Goal: Information Seeking & Learning: Learn about a topic

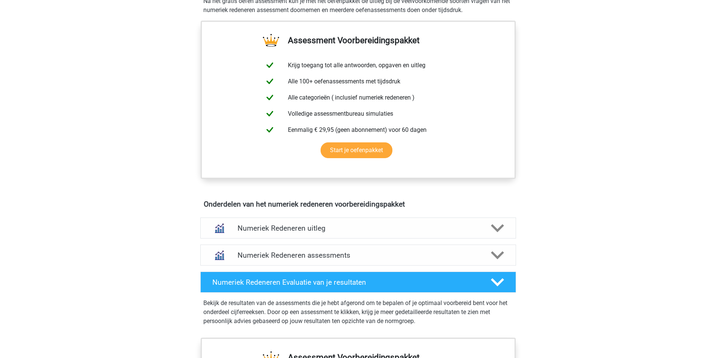
scroll to position [301, 0]
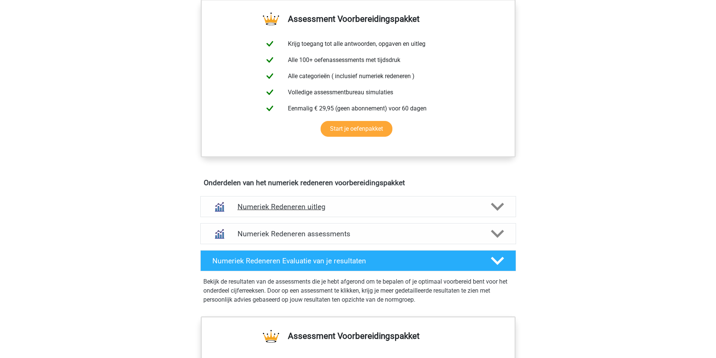
click at [397, 212] on div "Numeriek Redeneren uitleg" at bounding box center [358, 206] width 316 height 21
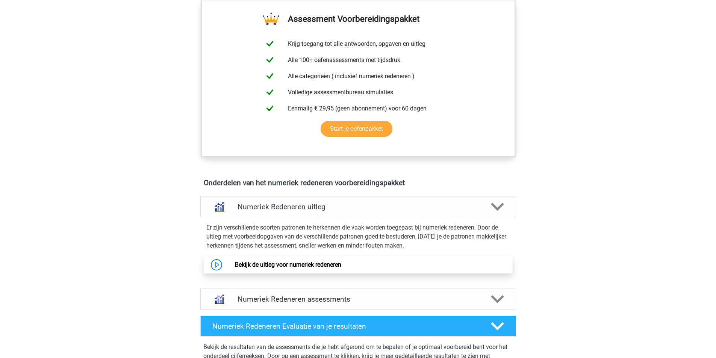
click at [301, 267] on link "Bekijk de uitleg voor numeriek redeneren" at bounding box center [288, 264] width 106 height 7
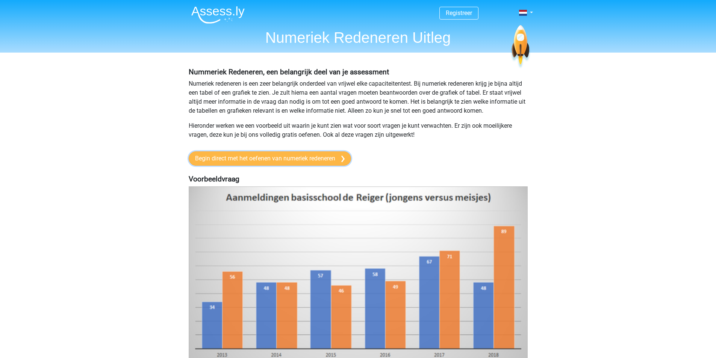
click at [274, 159] on link "Begin direct met het oefenen van numeriek redeneren" at bounding box center [270, 158] width 162 height 14
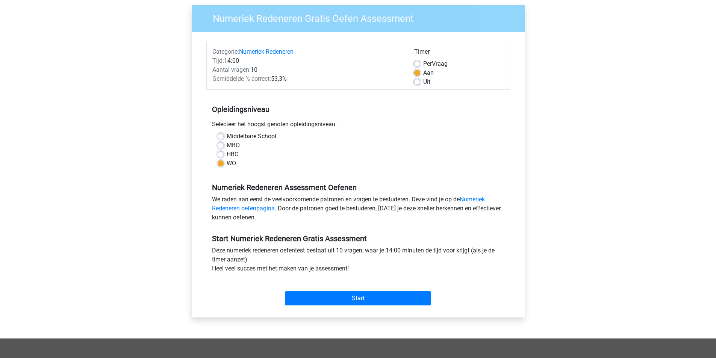
scroll to position [75, 0]
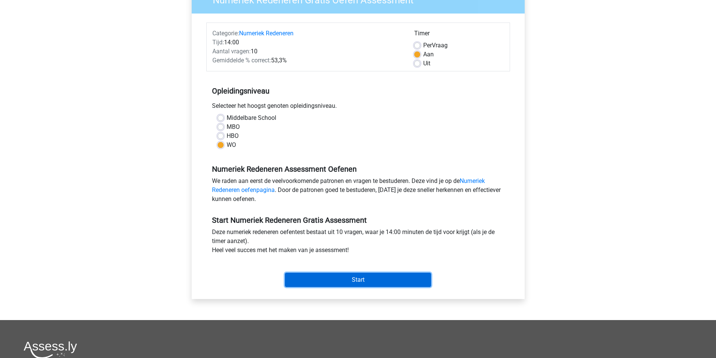
click at [316, 279] on input "Start" at bounding box center [358, 280] width 146 height 14
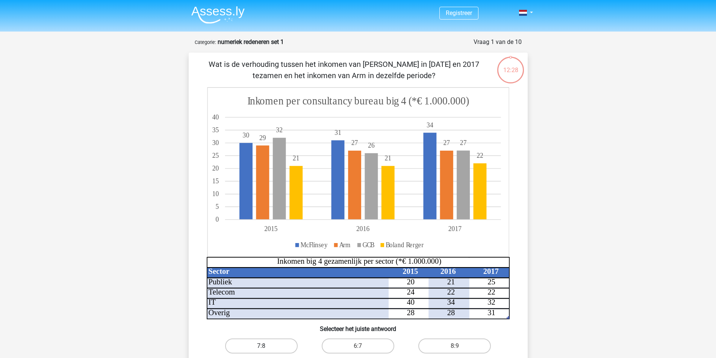
drag, startPoint x: 273, startPoint y: 345, endPoint x: 274, endPoint y: 341, distance: 4.2
click at [272, 345] on label "7:8" at bounding box center [261, 346] width 73 height 15
click at [266, 346] on input "7:8" at bounding box center [263, 348] width 5 height 5
radio input "true"
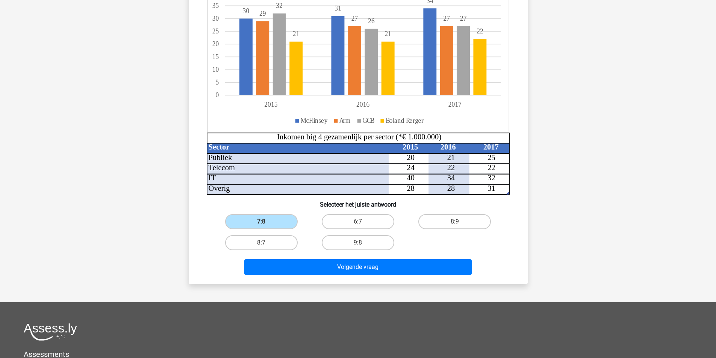
scroll to position [150, 0]
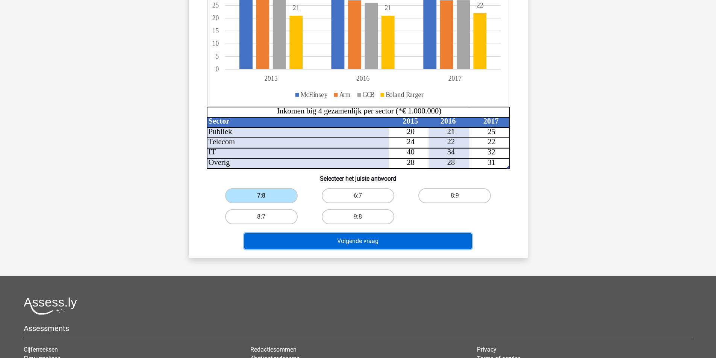
click at [353, 241] on button "Volgende vraag" at bounding box center [357, 241] width 227 height 16
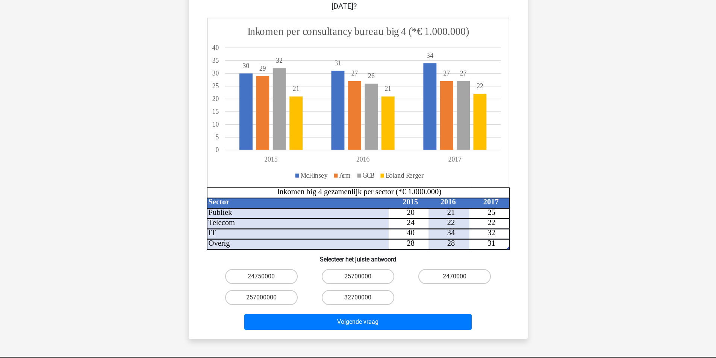
scroll to position [113, 0]
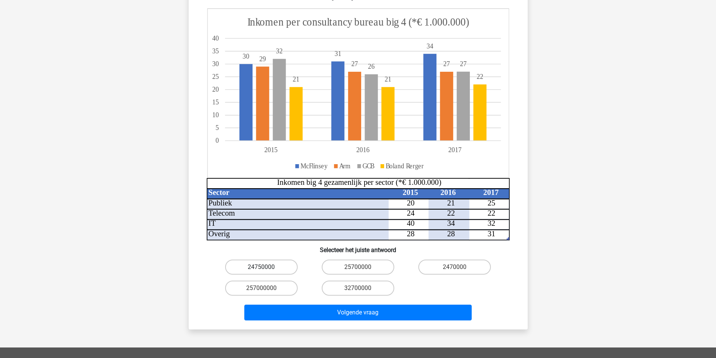
click at [272, 260] on label "24750000" at bounding box center [261, 267] width 73 height 15
click at [266, 267] on input "24750000" at bounding box center [263, 269] width 5 height 5
radio input "true"
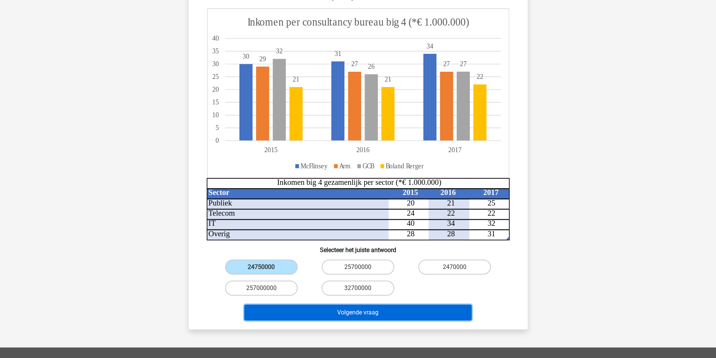
click at [354, 306] on button "Volgende vraag" at bounding box center [357, 313] width 227 height 16
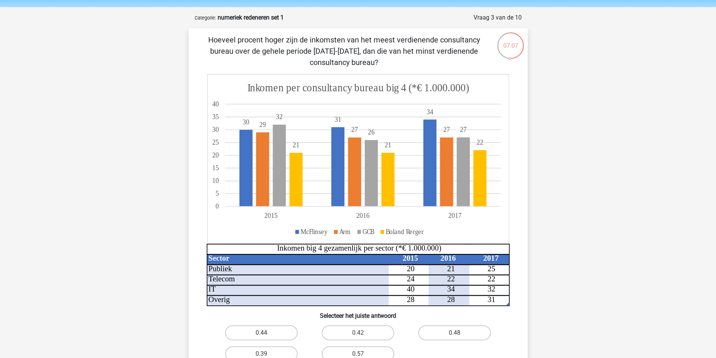
scroll to position [38, 0]
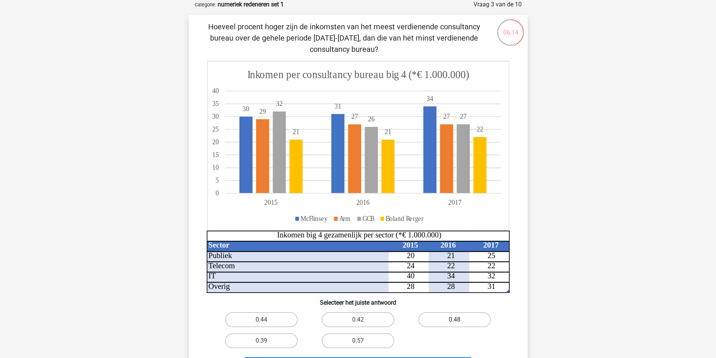
click at [449, 318] on label "0.48" at bounding box center [454, 319] width 73 height 15
click at [455, 320] on input "0.48" at bounding box center [457, 322] width 5 height 5
radio input "true"
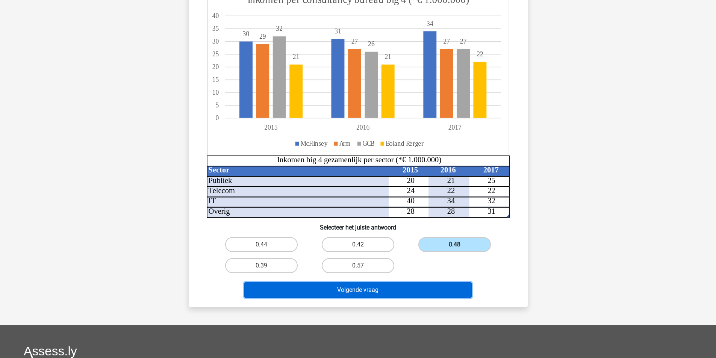
click at [448, 293] on button "Volgende vraag" at bounding box center [357, 290] width 227 height 16
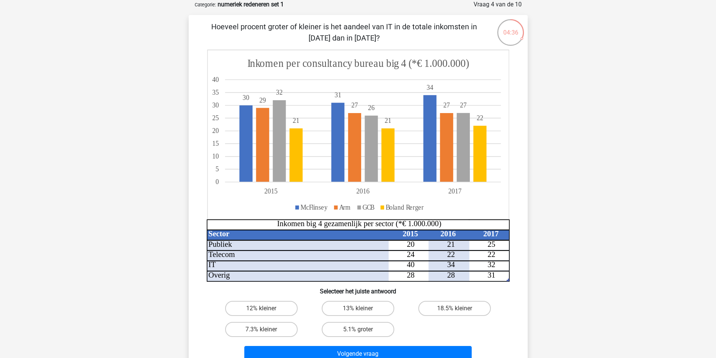
click at [262, 310] on input "12% kleiner" at bounding box center [263, 311] width 5 height 5
radio input "true"
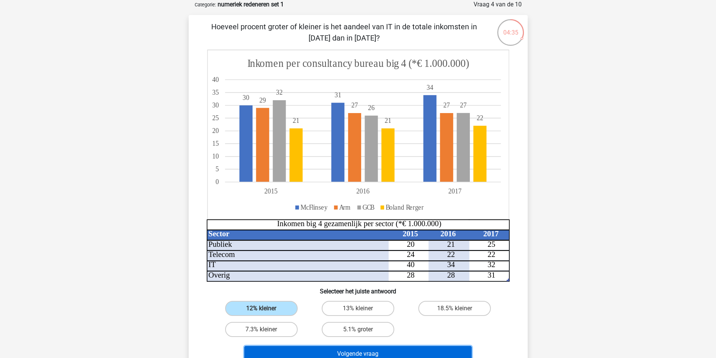
click at [341, 349] on button "Volgende vraag" at bounding box center [357, 354] width 227 height 16
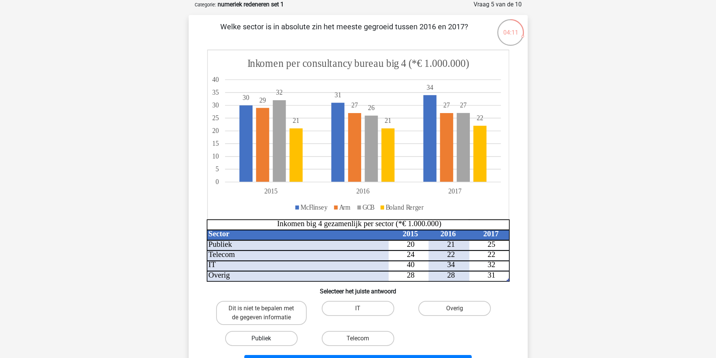
click at [283, 341] on label "Publiek" at bounding box center [261, 338] width 73 height 15
click at [266, 341] on input "Publiek" at bounding box center [263, 341] width 5 height 5
radio input "true"
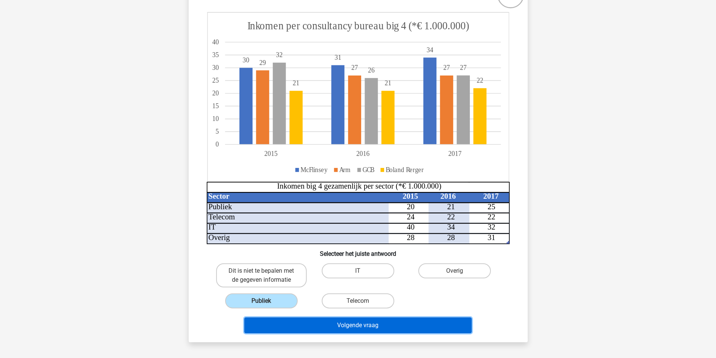
click at [420, 326] on button "Volgende vraag" at bounding box center [357, 326] width 227 height 16
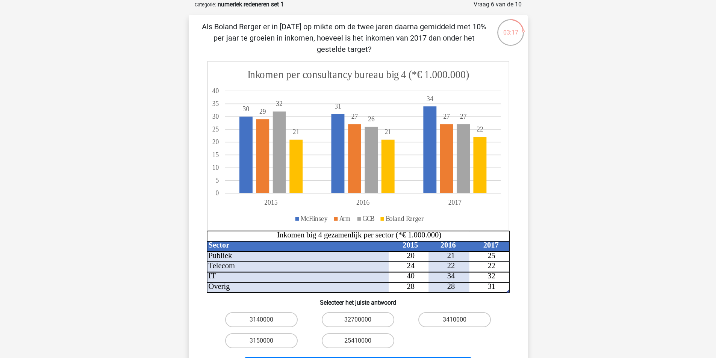
click at [458, 321] on input "3410000" at bounding box center [457, 322] width 5 height 5
radio input "true"
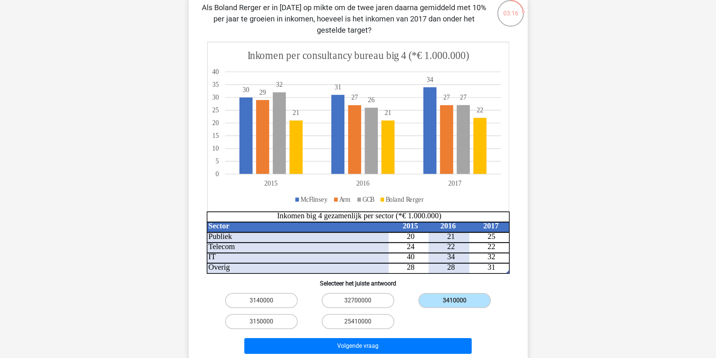
scroll to position [75, 0]
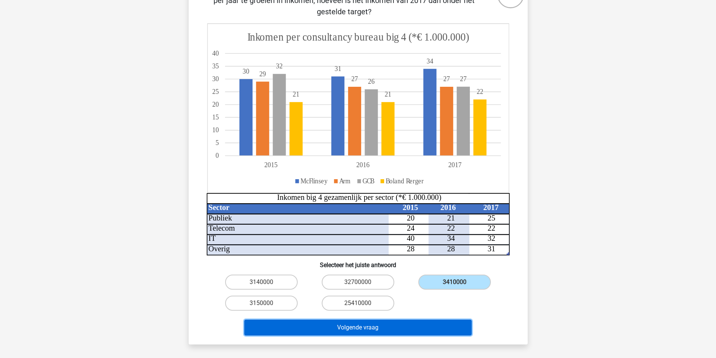
click at [432, 323] on button "Volgende vraag" at bounding box center [357, 328] width 227 height 16
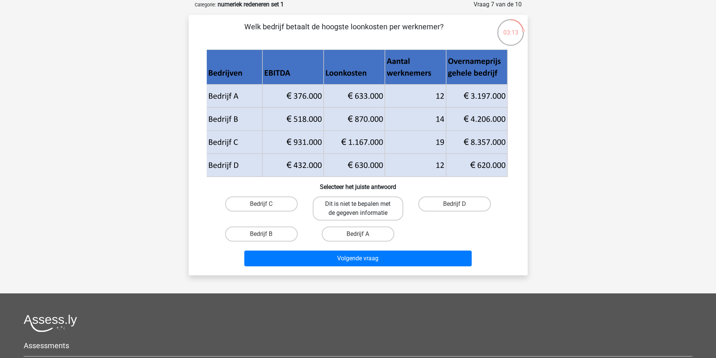
scroll to position [0, 0]
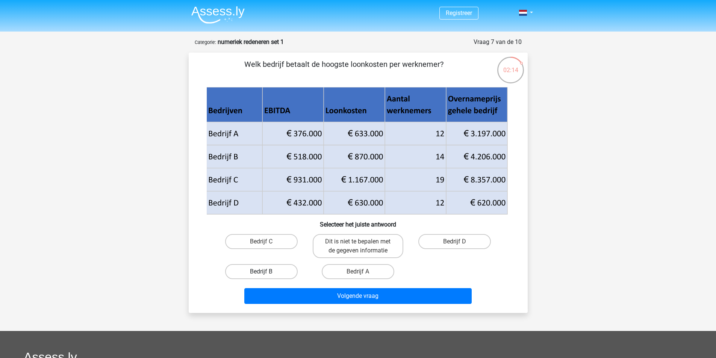
click at [278, 271] on label "Bedrijf B" at bounding box center [261, 271] width 73 height 15
click at [266, 272] on input "Bedrijf B" at bounding box center [263, 274] width 5 height 5
radio input "true"
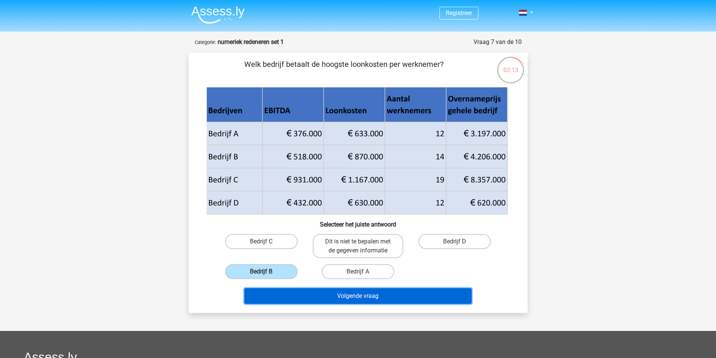
click at [310, 296] on button "Volgende vraag" at bounding box center [357, 296] width 227 height 16
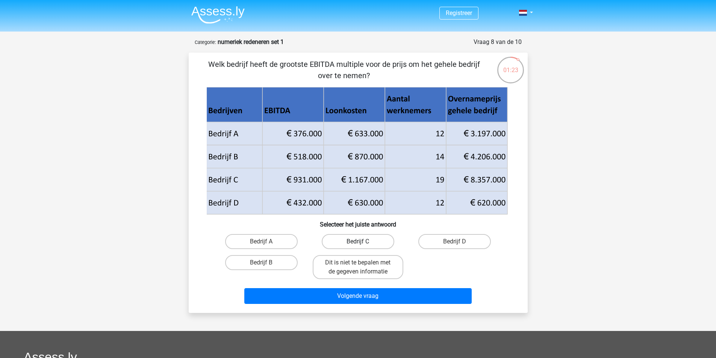
click at [341, 243] on label "Bedrijf C" at bounding box center [358, 241] width 73 height 15
click at [358, 243] on input "Bedrijf C" at bounding box center [360, 244] width 5 height 5
radio input "true"
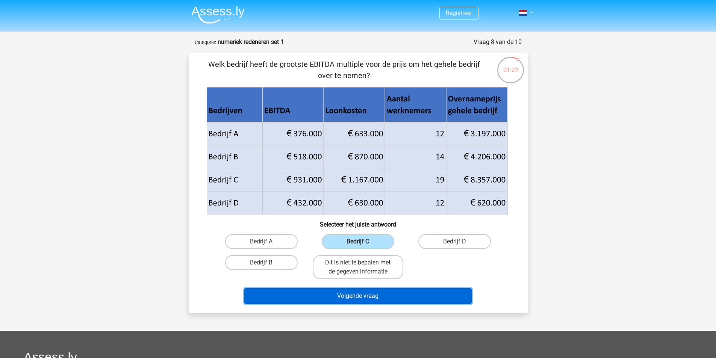
click at [353, 292] on button "Volgende vraag" at bounding box center [357, 296] width 227 height 16
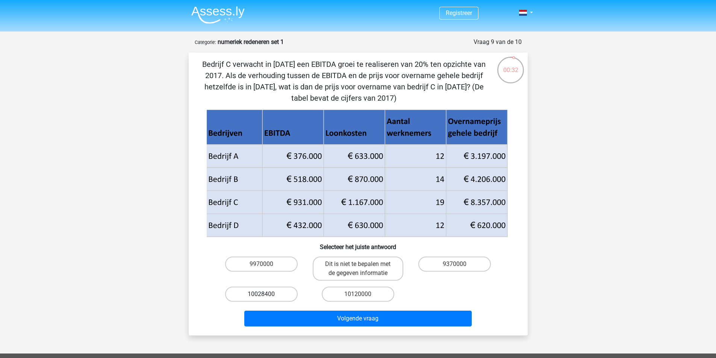
click at [266, 295] on label "10028400" at bounding box center [261, 294] width 73 height 15
click at [266, 295] on input "10028400" at bounding box center [263, 296] width 5 height 5
radio input "true"
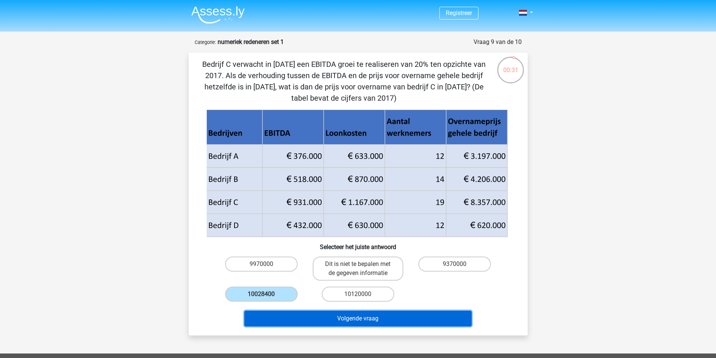
click at [318, 316] on button "Volgende vraag" at bounding box center [357, 319] width 227 height 16
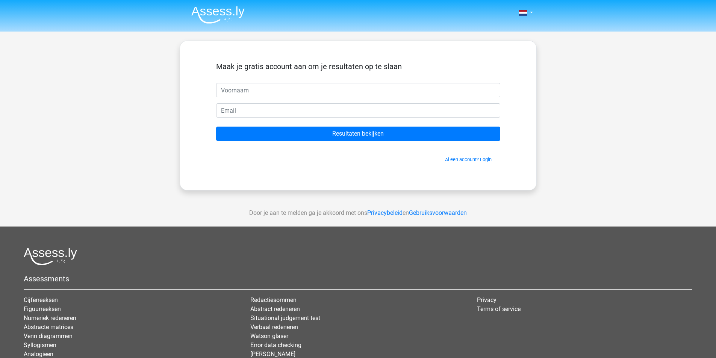
click at [257, 250] on div at bounding box center [358, 257] width 669 height 18
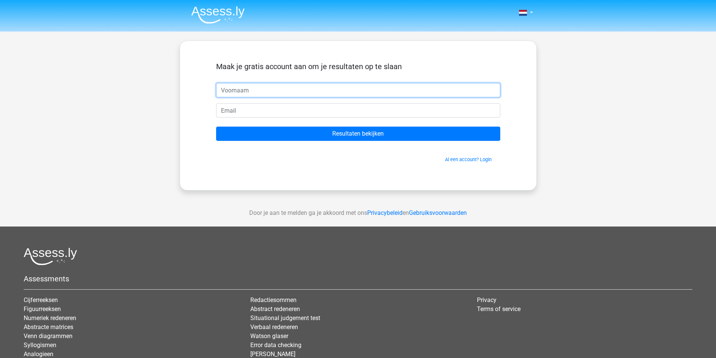
click at [268, 91] on input "text" at bounding box center [358, 90] width 284 height 14
type input "Ruud"
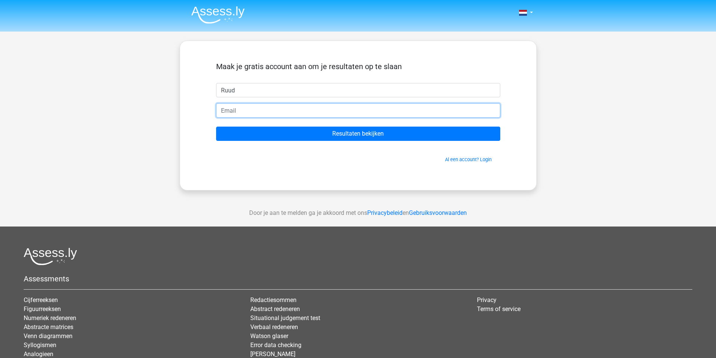
click at [248, 113] on input "email" at bounding box center [358, 110] width 284 height 14
type input "[EMAIL_ADDRESS][DOMAIN_NAME]"
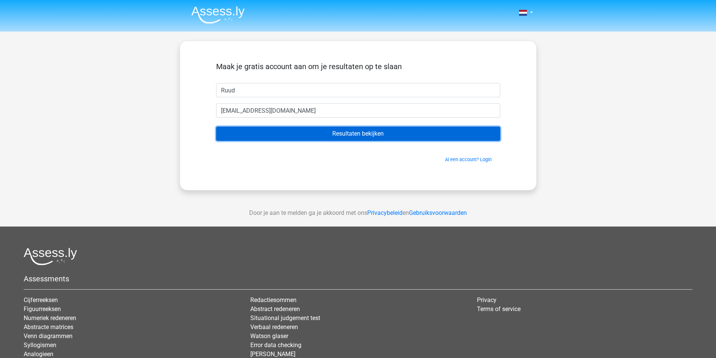
click at [314, 134] on input "Resultaten bekijken" at bounding box center [358, 134] width 284 height 14
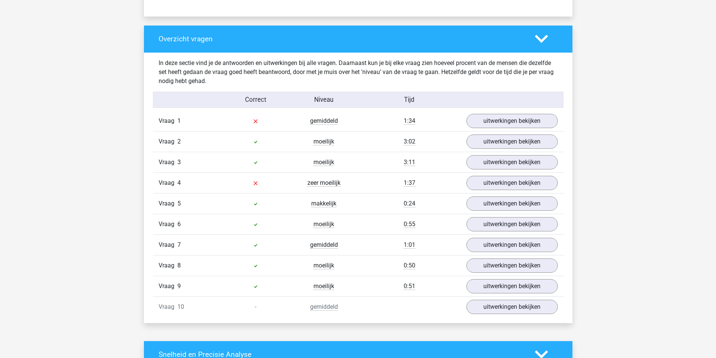
scroll to position [526, 0]
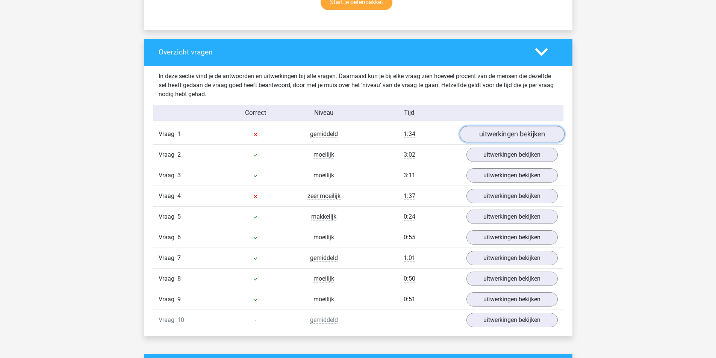
click at [510, 136] on link "uitwerkingen bekijken" at bounding box center [511, 134] width 105 height 17
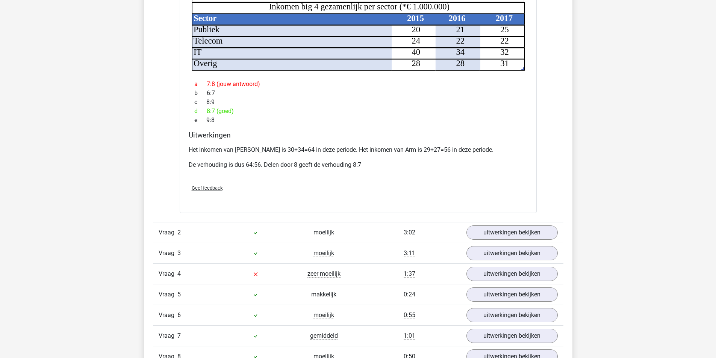
scroll to position [940, 0]
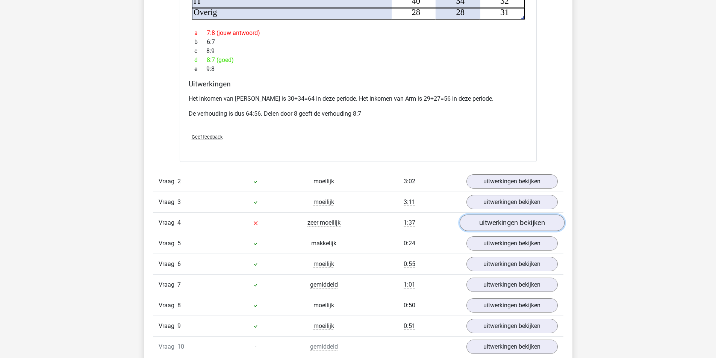
click at [504, 215] on link "uitwerkingen bekijken" at bounding box center [511, 223] width 105 height 17
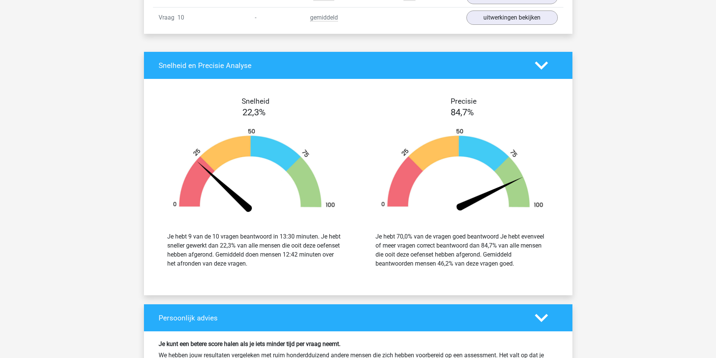
scroll to position [1729, 0]
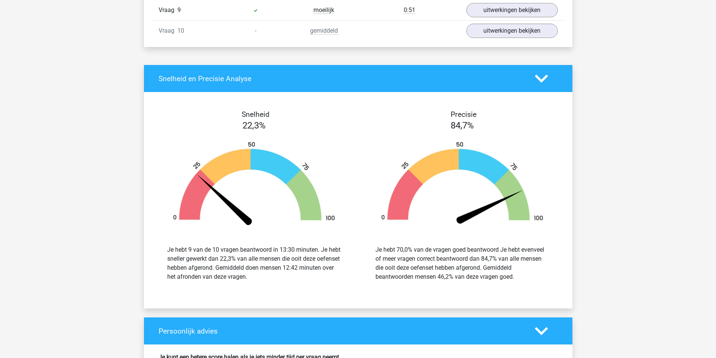
drag, startPoint x: 127, startPoint y: 71, endPoint x: 122, endPoint y: 71, distance: 4.9
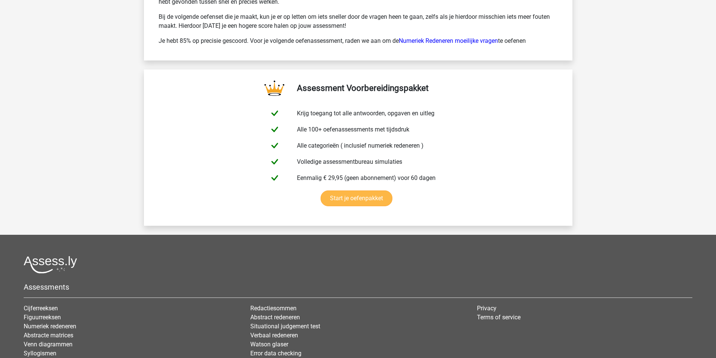
scroll to position [1120, 0]
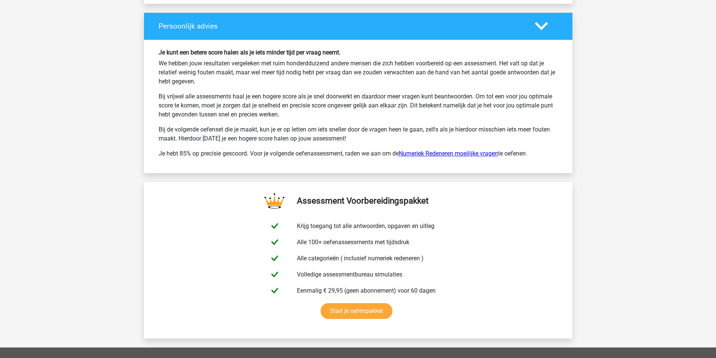
click at [483, 152] on link "Numeriek Redeneren moeilijke vragen" at bounding box center [448, 153] width 99 height 7
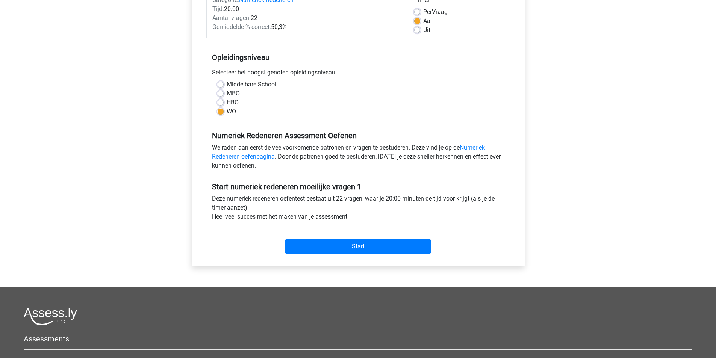
scroll to position [113, 0]
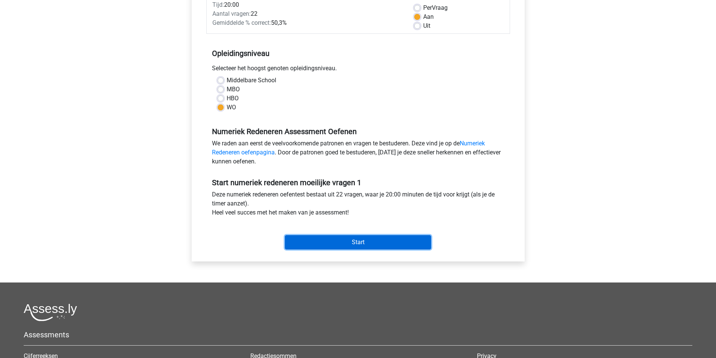
click at [407, 238] on input "Start" at bounding box center [358, 242] width 146 height 14
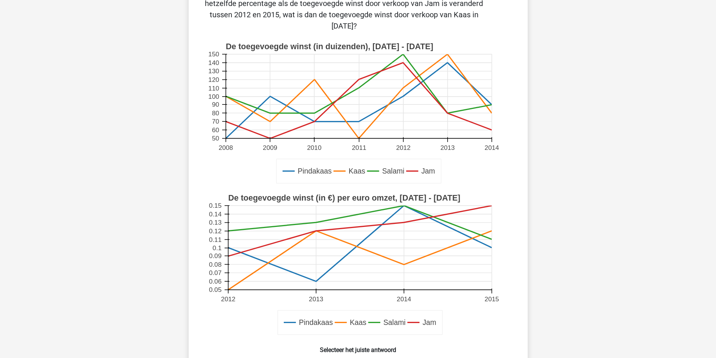
scroll to position [226, 0]
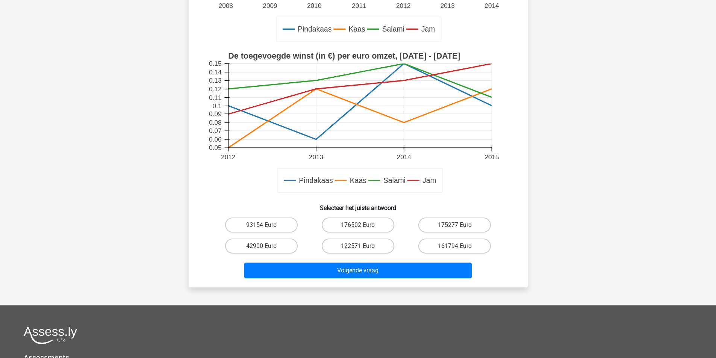
click at [369, 248] on label "122571 Euro" at bounding box center [358, 246] width 73 height 15
click at [363, 248] on input "122571 Euro" at bounding box center [360, 248] width 5 height 5
radio input "true"
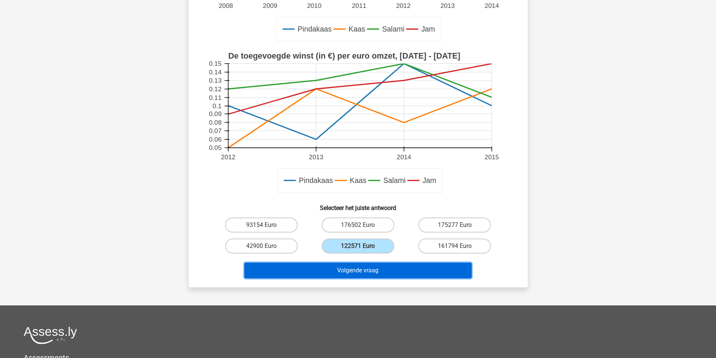
click at [369, 272] on button "Volgende vraag" at bounding box center [357, 271] width 227 height 16
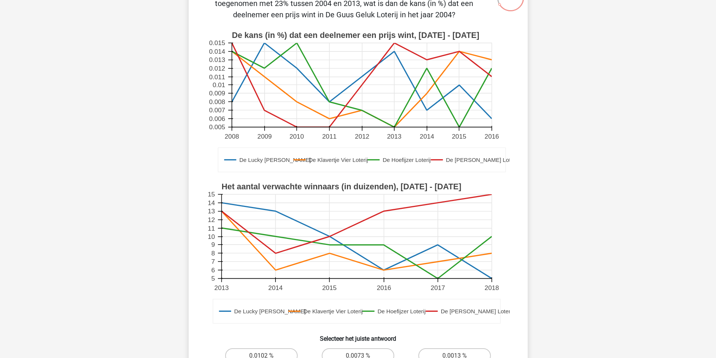
scroll to position [150, 0]
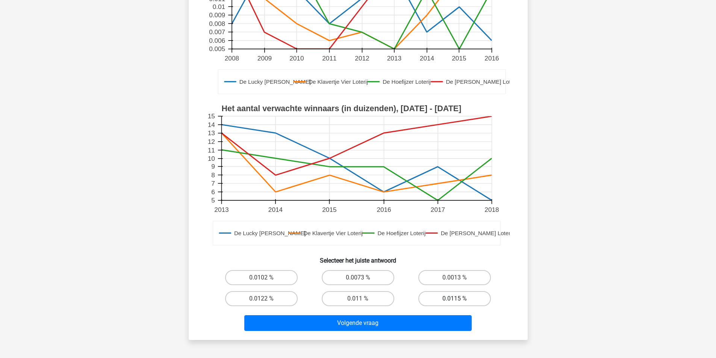
click at [461, 299] on label "0.0115 %" at bounding box center [454, 298] width 73 height 15
click at [460, 299] on input "0.0115 %" at bounding box center [457, 301] width 5 height 5
radio input "true"
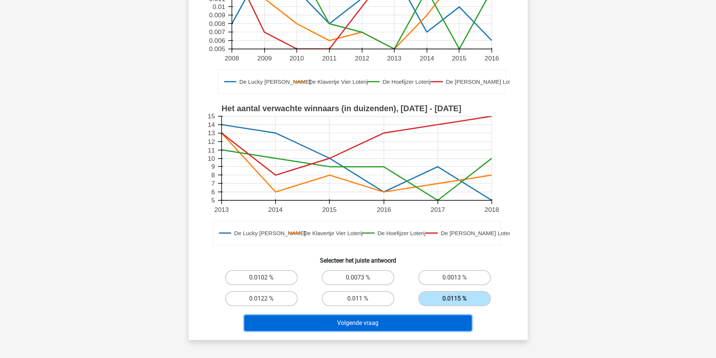
click at [419, 326] on button "Volgende vraag" at bounding box center [357, 323] width 227 height 16
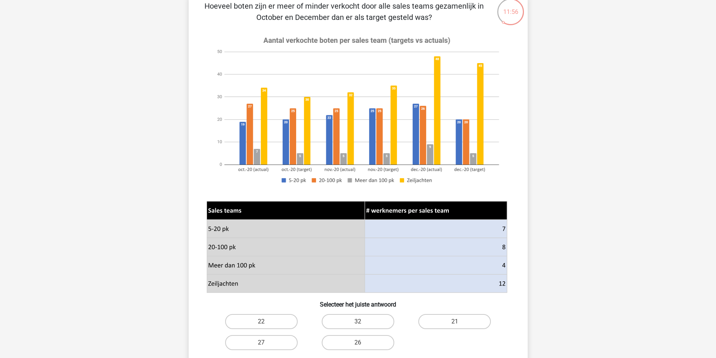
scroll to position [75, 0]
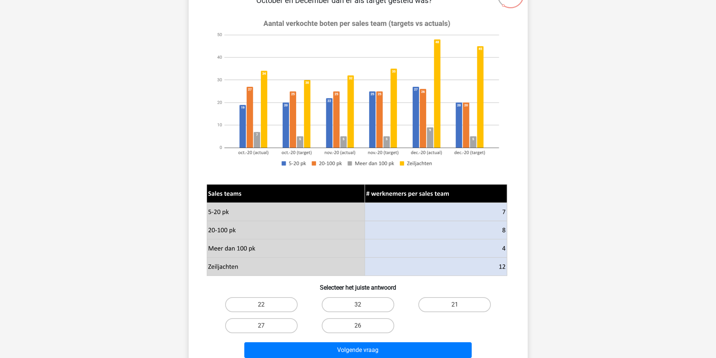
drag, startPoint x: 262, startPoint y: 303, endPoint x: 306, endPoint y: 311, distance: 44.7
click at [265, 303] on label "22" at bounding box center [261, 304] width 73 height 15
click at [265, 305] on input "22" at bounding box center [263, 307] width 5 height 5
radio input "true"
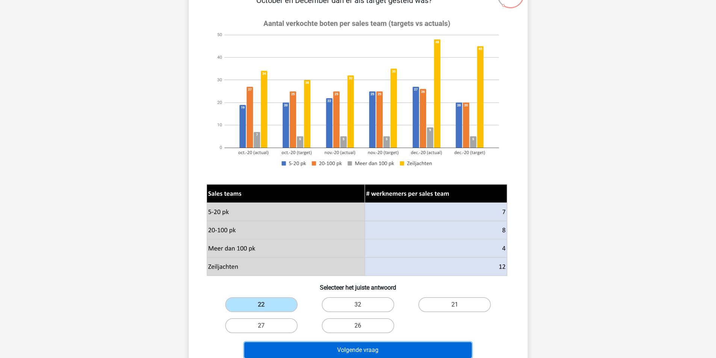
click at [324, 350] on button "Volgende vraag" at bounding box center [357, 350] width 227 height 16
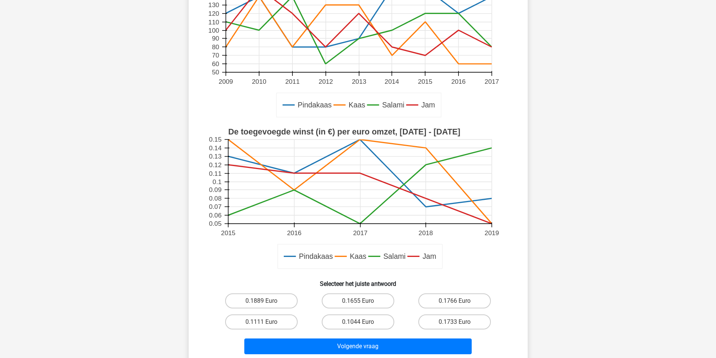
scroll to position [150, 0]
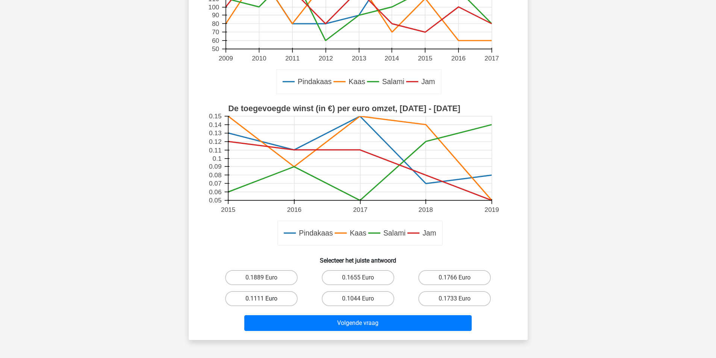
click at [295, 298] on label "0.1111 Euro" at bounding box center [261, 298] width 73 height 15
click at [266, 299] on input "0.1111 Euro" at bounding box center [263, 301] width 5 height 5
radio input "true"
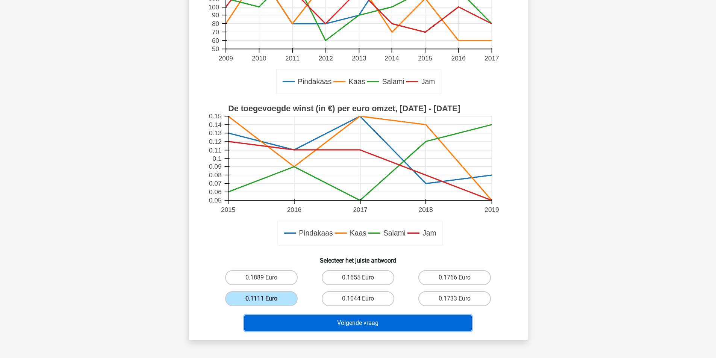
click at [343, 324] on button "Volgende vraag" at bounding box center [357, 323] width 227 height 16
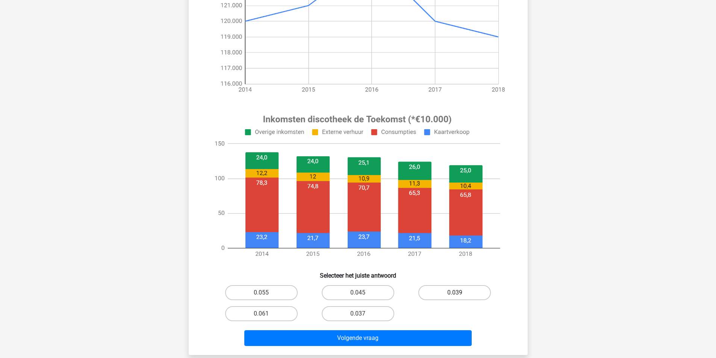
scroll to position [301, 0]
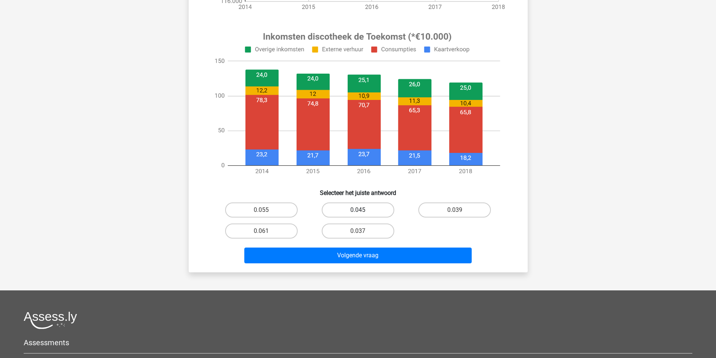
click at [374, 210] on label "0.045" at bounding box center [358, 210] width 73 height 15
click at [363, 210] on input "0.045" at bounding box center [360, 212] width 5 height 5
radio input "true"
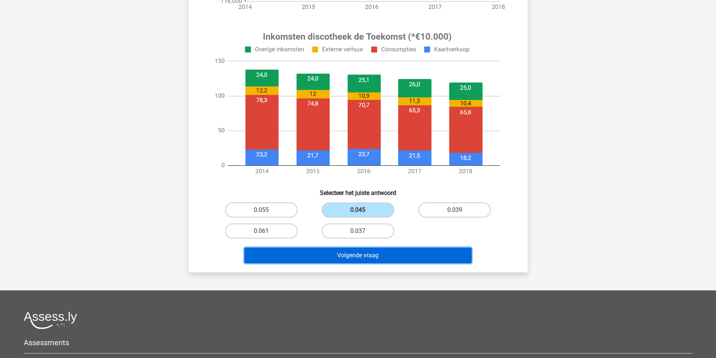
click at [378, 255] on button "Volgende vraag" at bounding box center [357, 256] width 227 height 16
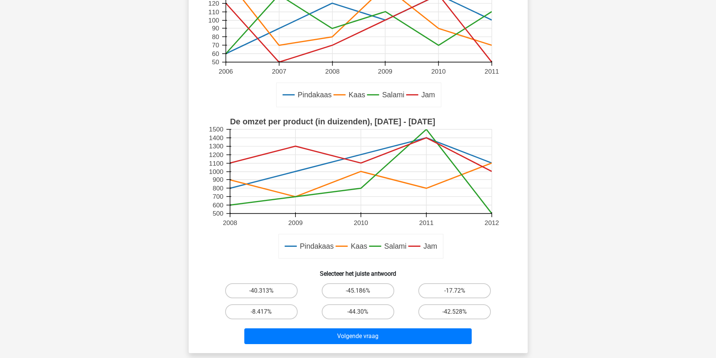
scroll to position [150, 0]
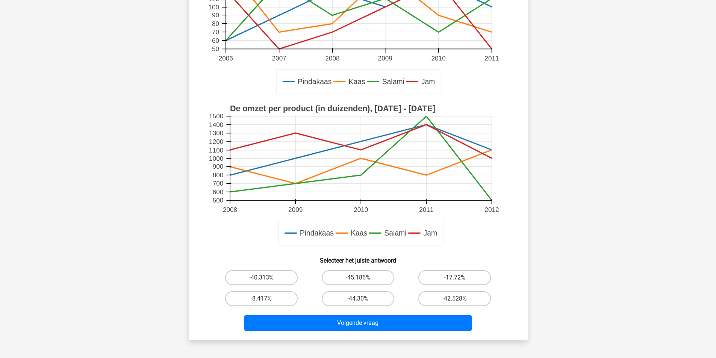
click at [472, 274] on label "-17.72%" at bounding box center [454, 277] width 73 height 15
click at [460, 278] on input "-17.72%" at bounding box center [457, 280] width 5 height 5
radio input "true"
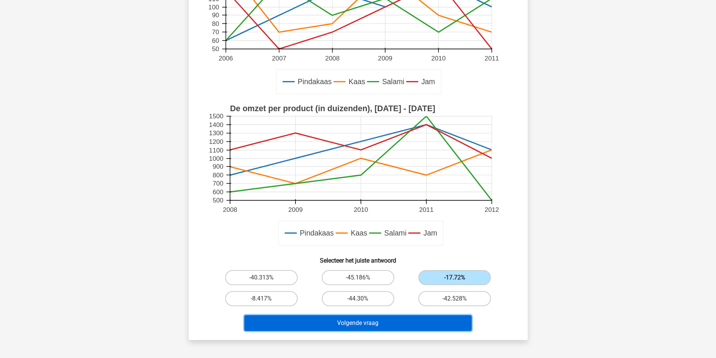
click at [430, 327] on button "Volgende vraag" at bounding box center [357, 323] width 227 height 16
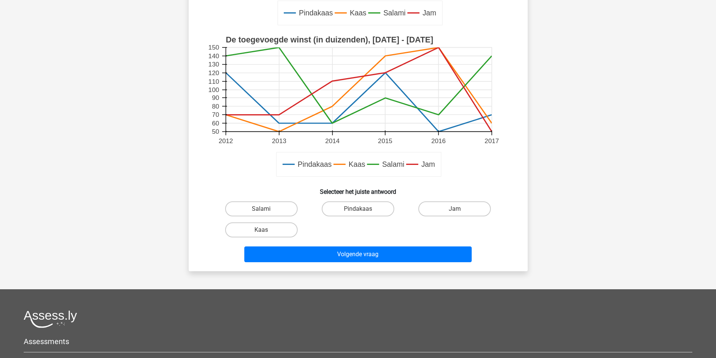
scroll to position [226, 0]
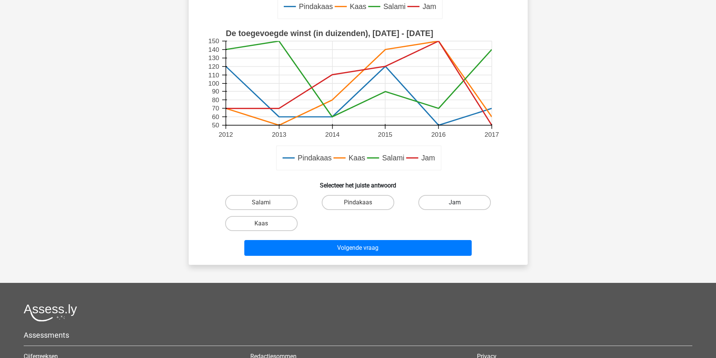
click at [447, 204] on label "Jam" at bounding box center [454, 202] width 73 height 15
click at [455, 204] on input "Jam" at bounding box center [457, 205] width 5 height 5
radio input "true"
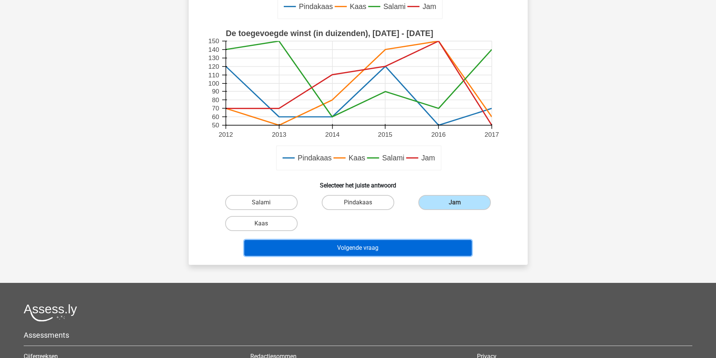
click at [430, 251] on button "Volgende vraag" at bounding box center [357, 248] width 227 height 16
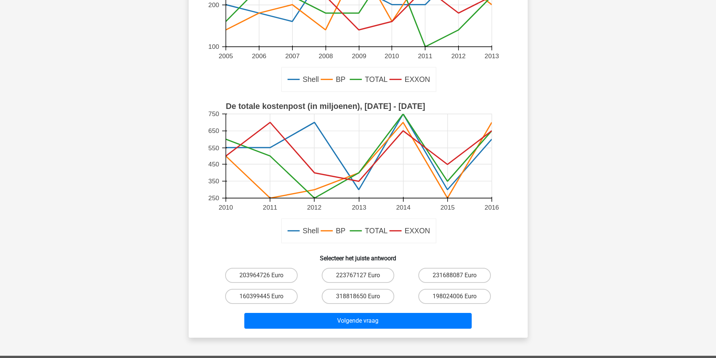
scroll to position [226, 0]
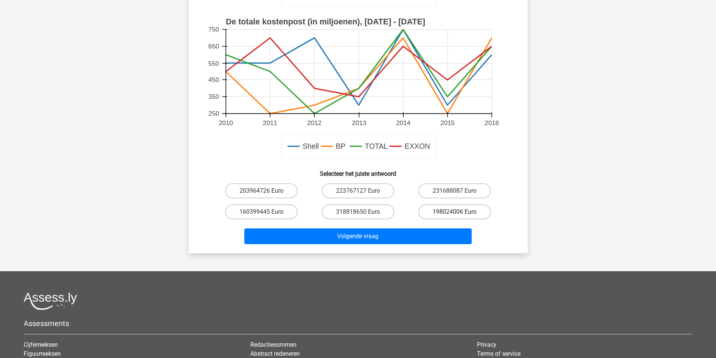
click at [460, 213] on label "198024006 Euro" at bounding box center [454, 211] width 73 height 15
click at [460, 213] on input "198024006 Euro" at bounding box center [457, 214] width 5 height 5
radio input "true"
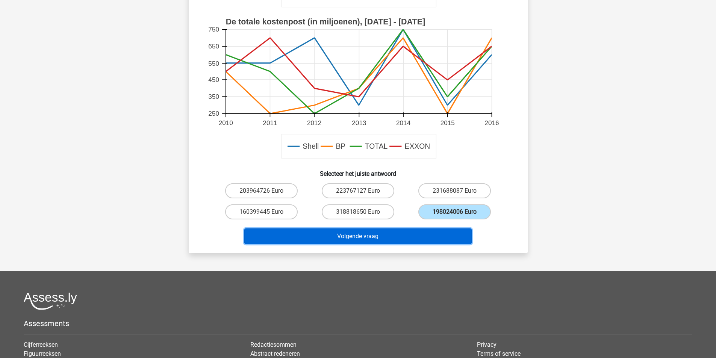
click at [450, 239] on button "Volgende vraag" at bounding box center [357, 237] width 227 height 16
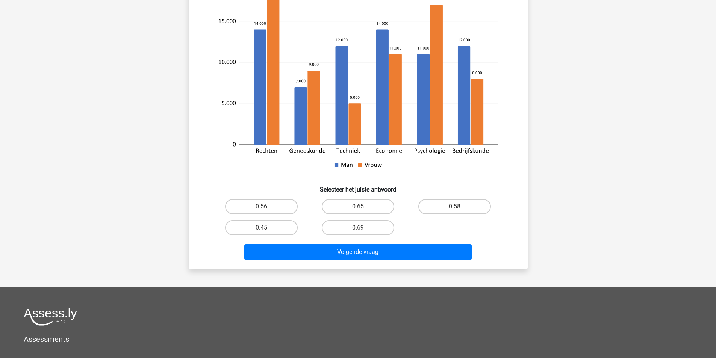
scroll to position [150, 0]
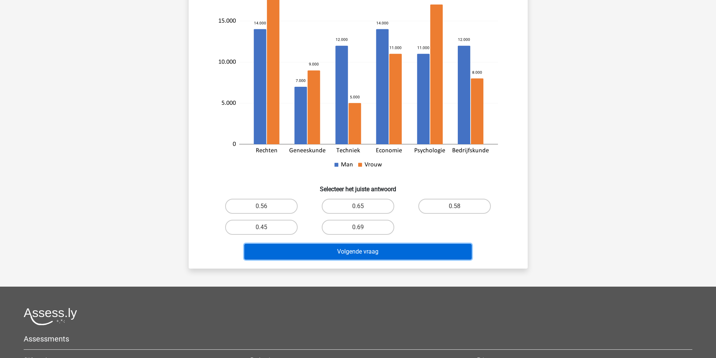
click at [448, 247] on button "Volgende vraag" at bounding box center [357, 252] width 227 height 16
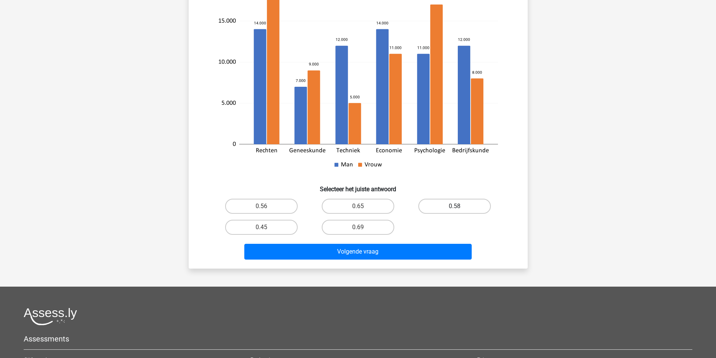
click at [460, 205] on label "0.58" at bounding box center [454, 206] width 73 height 15
click at [460, 206] on input "0.58" at bounding box center [457, 208] width 5 height 5
radio input "true"
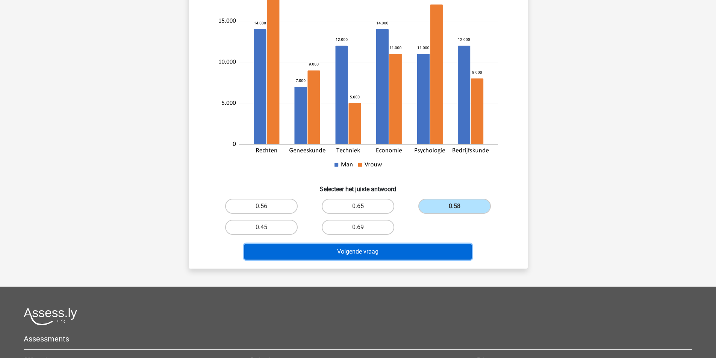
click at [430, 253] on button "Volgende vraag" at bounding box center [357, 252] width 227 height 16
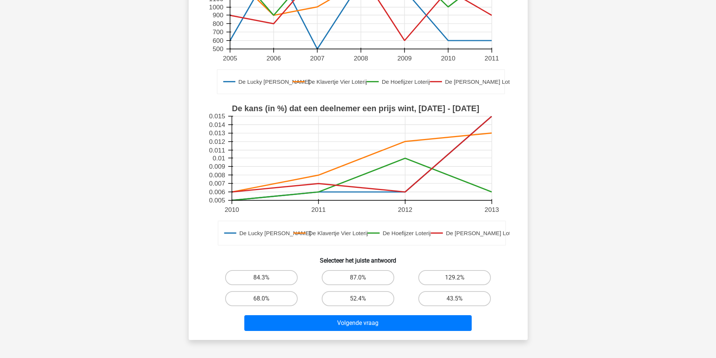
click at [458, 281] on input "129.2%" at bounding box center [457, 280] width 5 height 5
radio input "true"
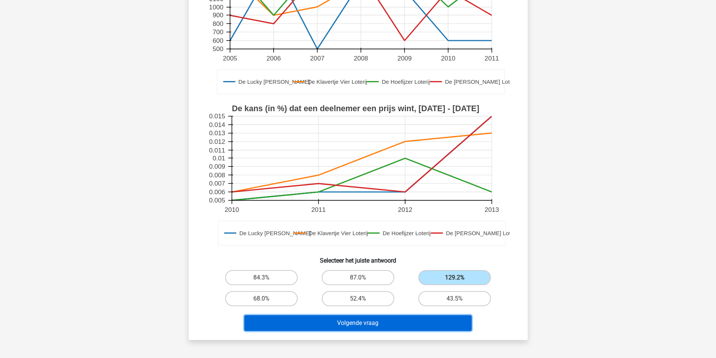
click at [443, 324] on button "Volgende vraag" at bounding box center [357, 323] width 227 height 16
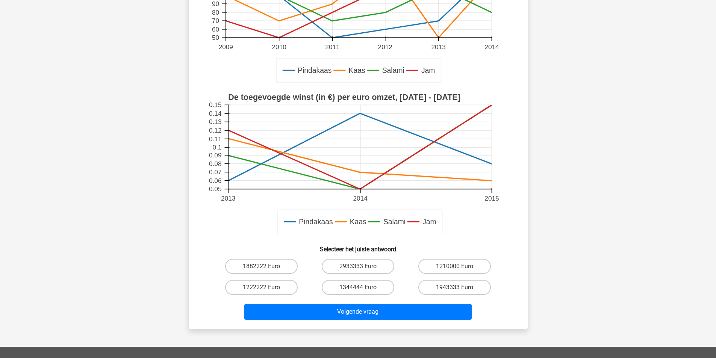
click at [456, 287] on label "1943333 Euro" at bounding box center [454, 287] width 73 height 15
click at [456, 288] on input "1943333 Euro" at bounding box center [457, 290] width 5 height 5
radio input "true"
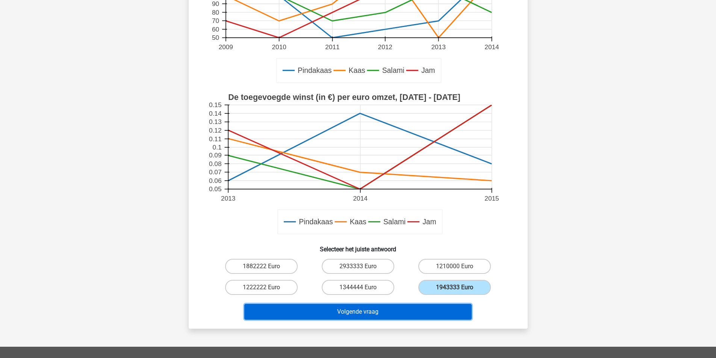
click at [448, 310] on button "Volgende vraag" at bounding box center [357, 312] width 227 height 16
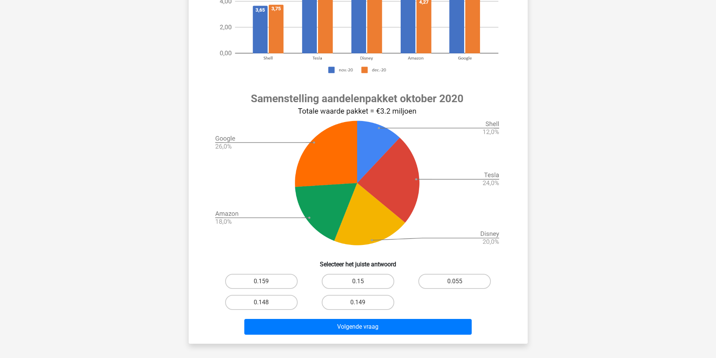
scroll to position [263, 0]
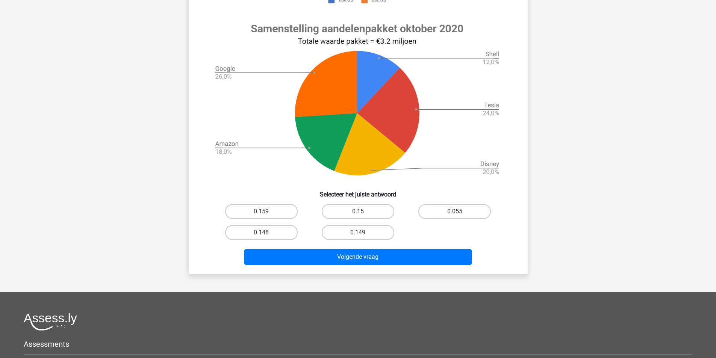
click at [470, 210] on label "0.055" at bounding box center [454, 211] width 73 height 15
click at [460, 212] on input "0.055" at bounding box center [457, 214] width 5 height 5
radio input "true"
click at [469, 213] on label "0.055" at bounding box center [454, 211] width 73 height 15
click at [460, 213] on input "0.055" at bounding box center [457, 214] width 5 height 5
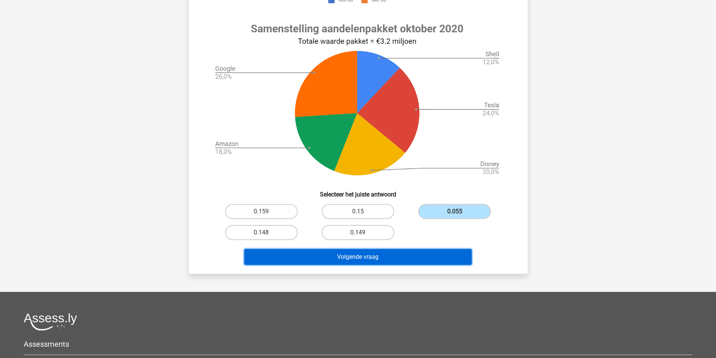
click at [428, 257] on button "Volgende vraag" at bounding box center [357, 257] width 227 height 16
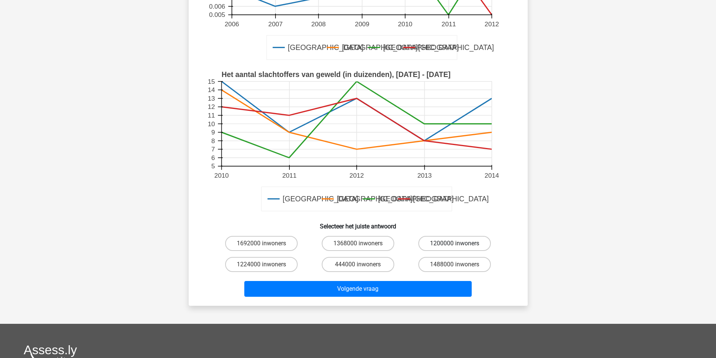
scroll to position [188, 0]
